Goal: Task Accomplishment & Management: Complete application form

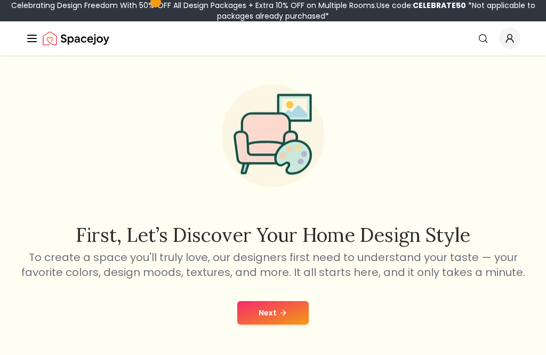
scroll to position [54, 0]
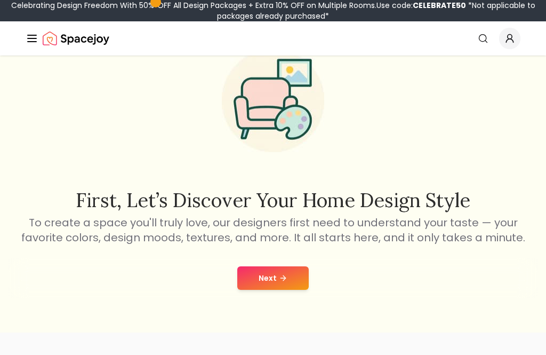
click at [290, 270] on button "Next" at bounding box center [272, 277] width 71 height 23
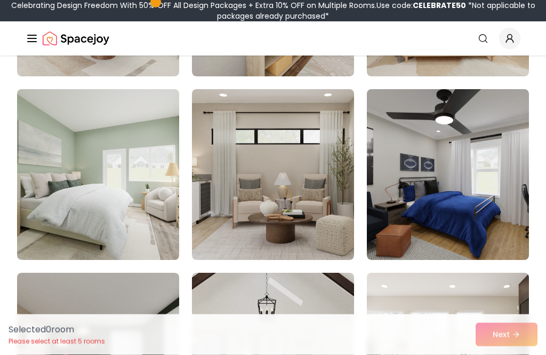
scroll to position [803, 0]
click at [484, 173] on img at bounding box center [448, 174] width 162 height 171
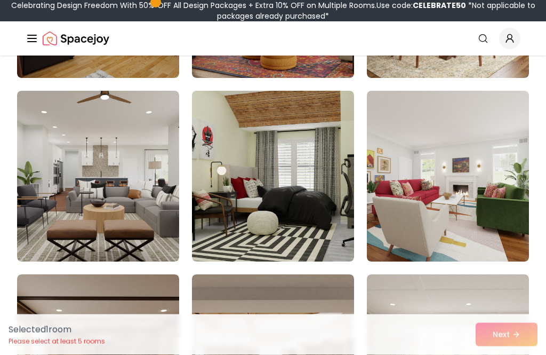
scroll to position [4289, 0]
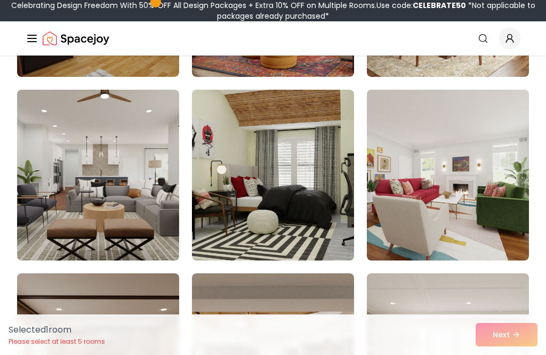
click at [302, 193] on img at bounding box center [273, 175] width 162 height 171
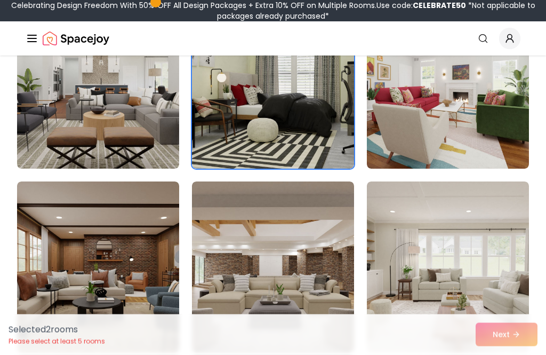
scroll to position [4381, 0]
click at [506, 354] on div "Selected 2 room s Please select at least 5 rooms Next" at bounding box center [273, 334] width 546 height 41
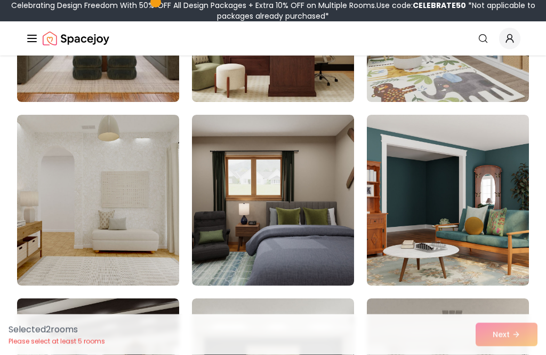
scroll to position [5553, 0]
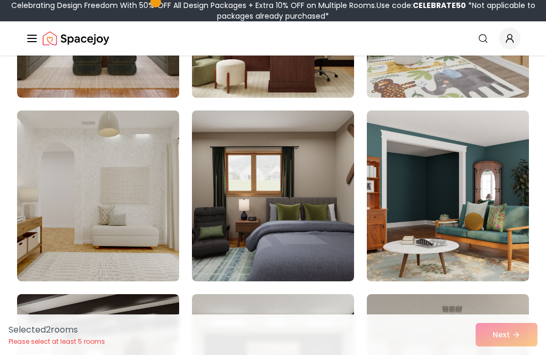
click at [289, 202] on img at bounding box center [273, 195] width 162 height 171
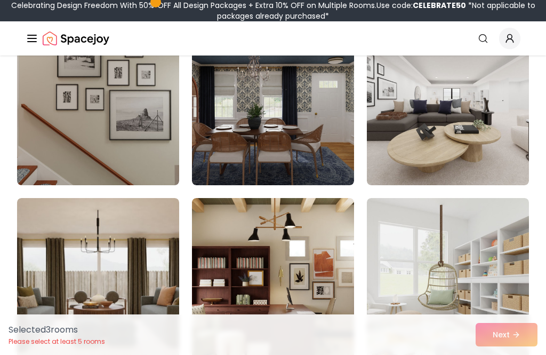
scroll to position [5281, 0]
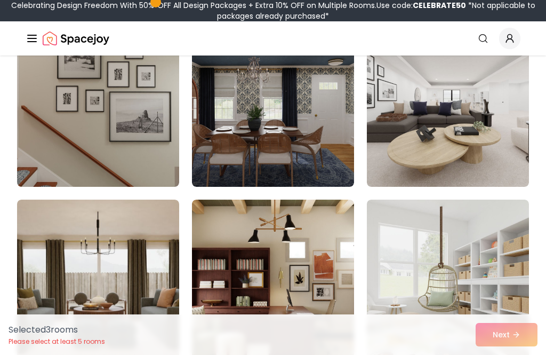
click at [435, 242] on img at bounding box center [448, 285] width 162 height 171
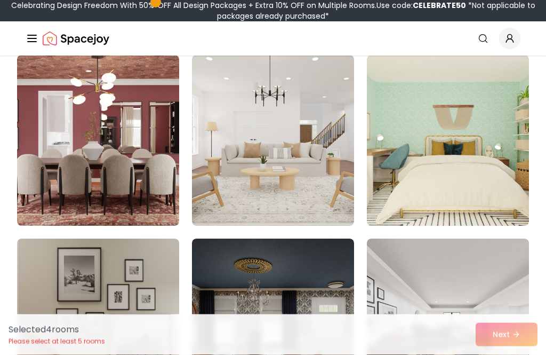
scroll to position [5058, 0]
click at [474, 98] on img at bounding box center [448, 140] width 162 height 171
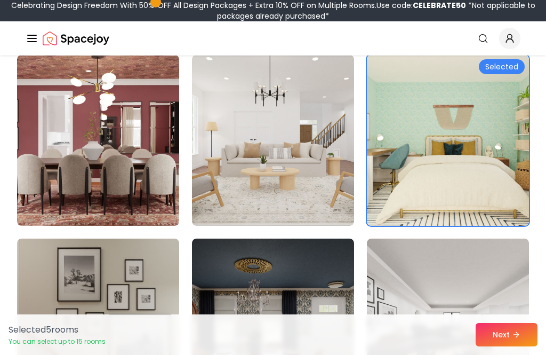
click at [524, 329] on button "Next" at bounding box center [507, 334] width 62 height 23
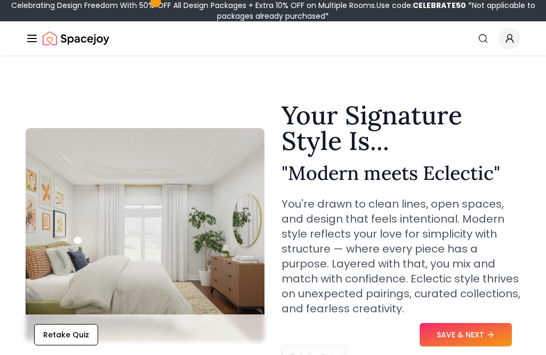
click at [487, 335] on button "SAVE & NEXT" at bounding box center [466, 334] width 92 height 23
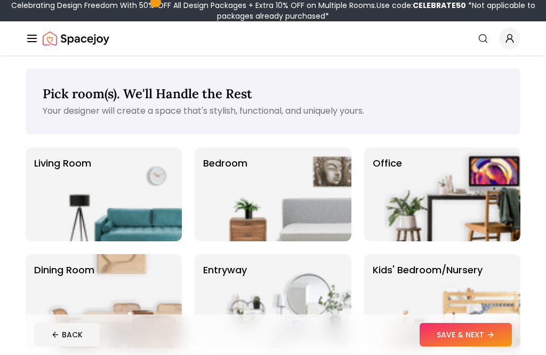
click at [306, 196] on img at bounding box center [283, 194] width 137 height 94
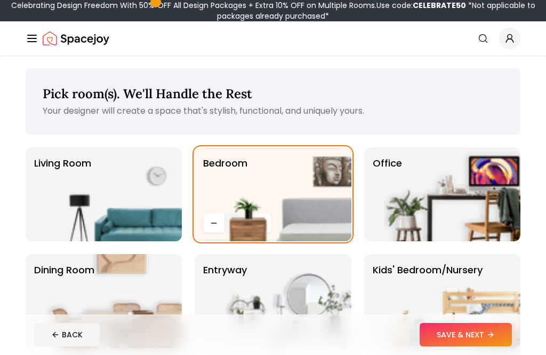
click at [483, 329] on button "SAVE & NEXT" at bounding box center [466, 334] width 92 height 23
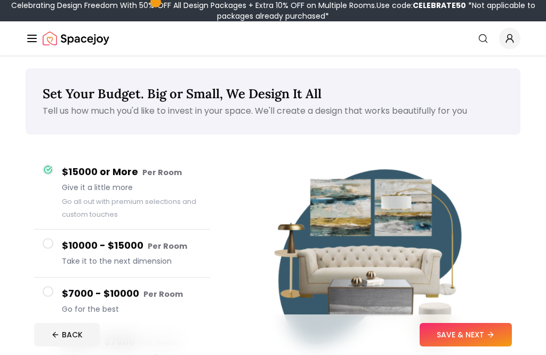
click at [171, 245] on small "Per Room" at bounding box center [167, 246] width 39 height 11
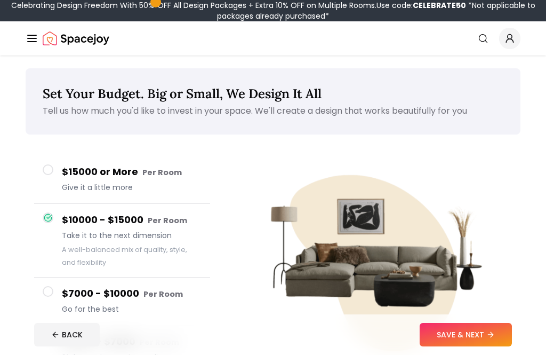
click at [501, 339] on button "SAVE & NEXT" at bounding box center [466, 334] width 92 height 23
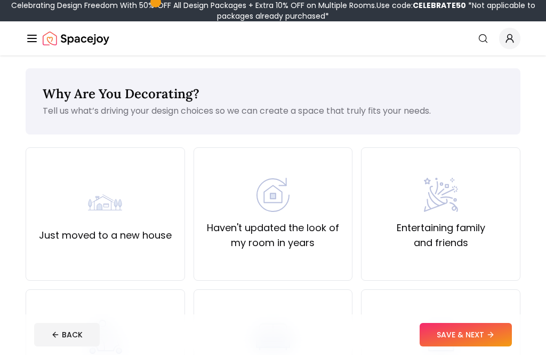
click at [327, 204] on div "Haven't updated the look of my room in years" at bounding box center [273, 214] width 141 height 73
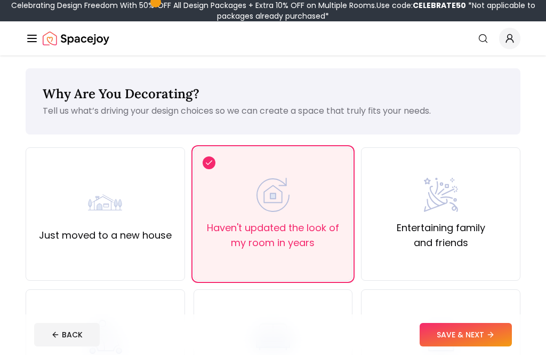
click at [492, 330] on icon at bounding box center [491, 334] width 9 height 9
